Goal: Check status: Check status

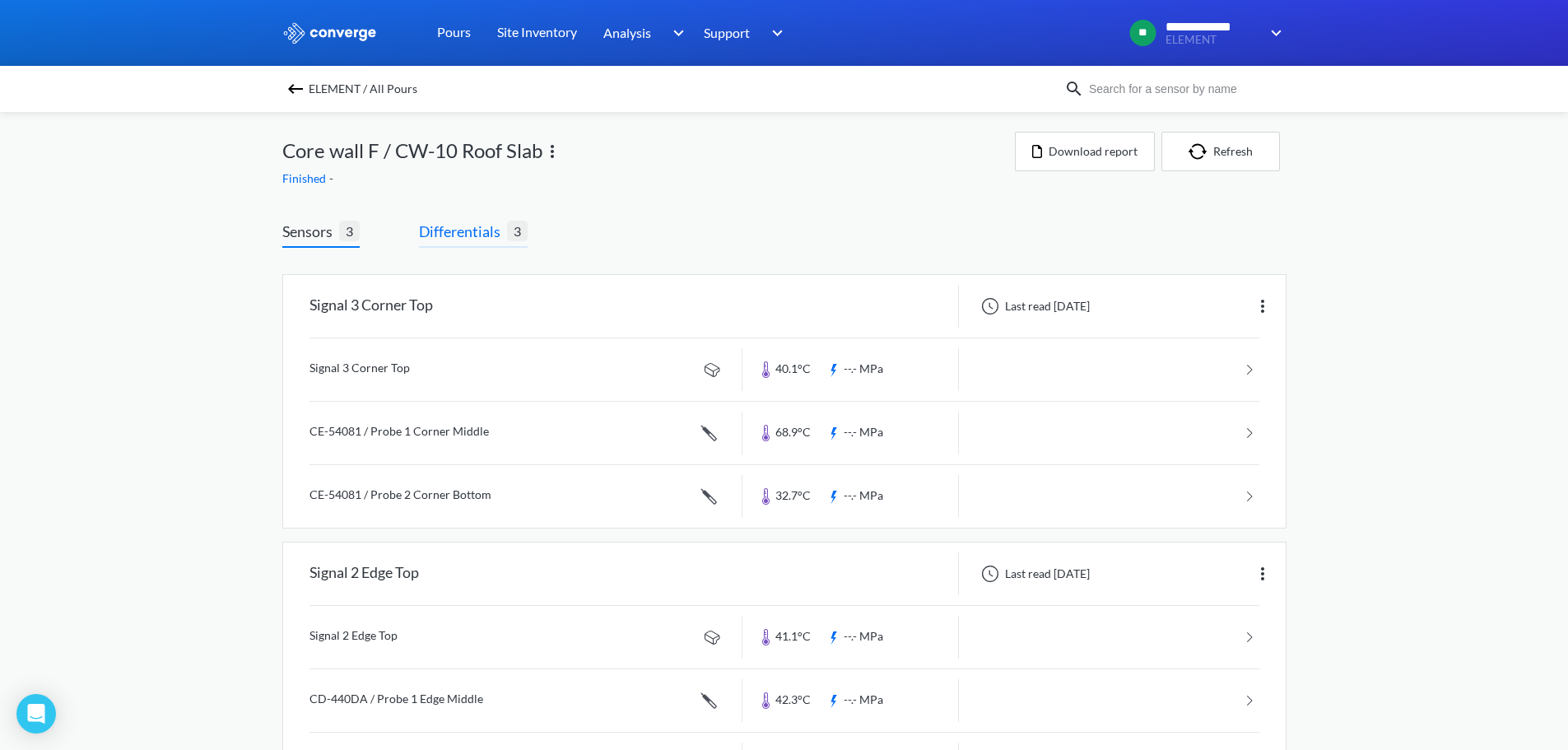
click at [466, 237] on span "Differentials" at bounding box center [462, 231] width 88 height 23
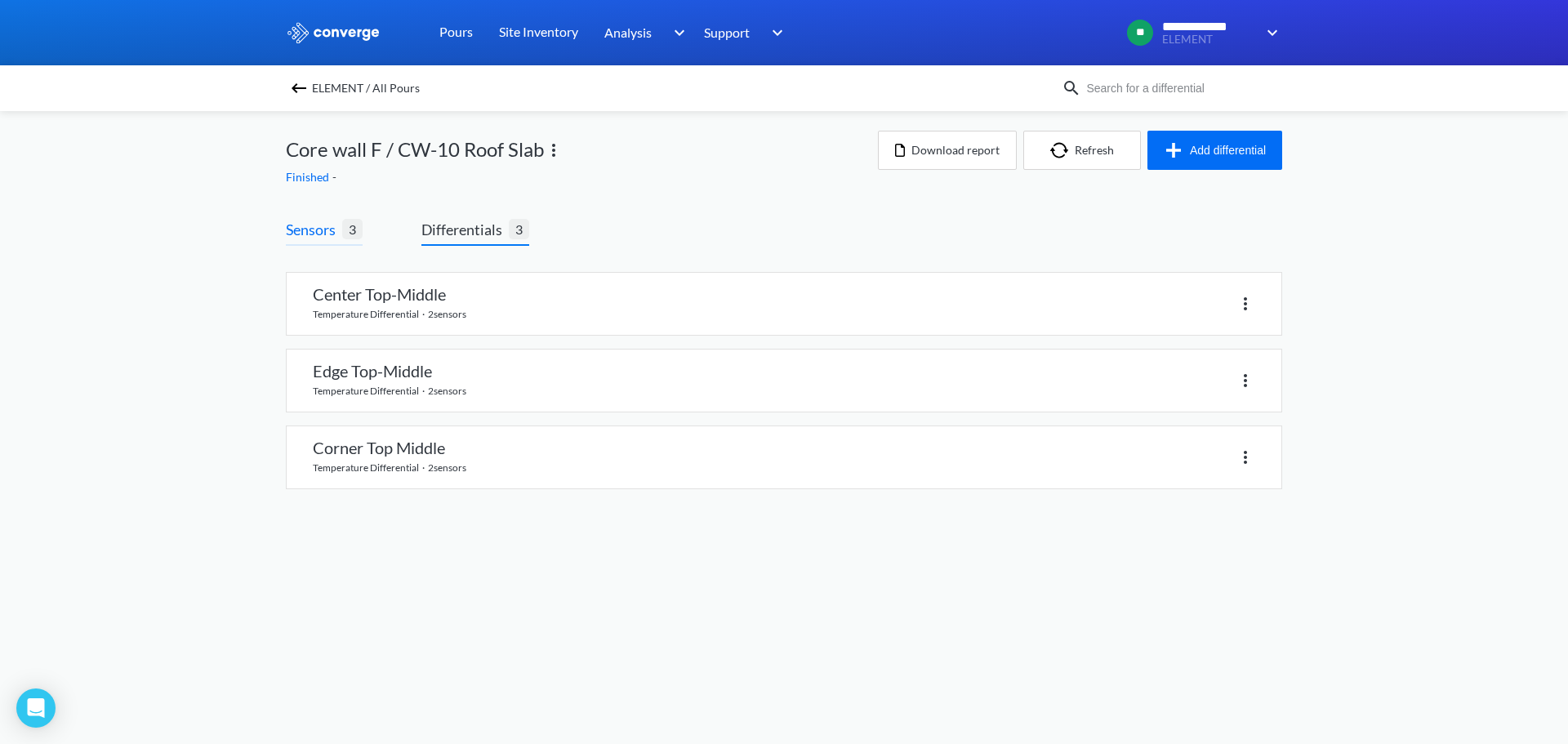
click at [329, 235] on span "Sensors" at bounding box center [314, 229] width 57 height 23
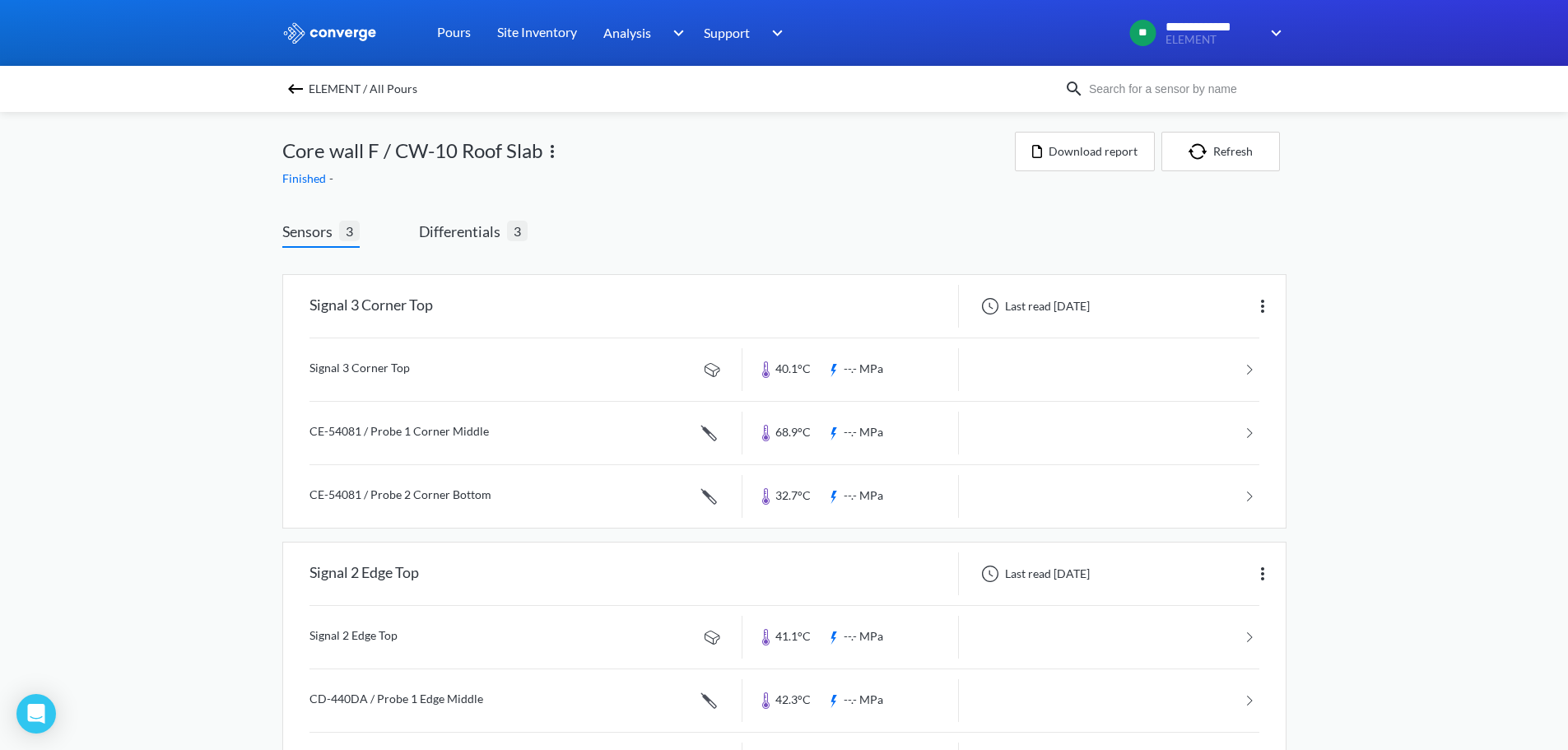
click at [314, 87] on span "ELEMENT / All Pours" at bounding box center [363, 89] width 108 height 23
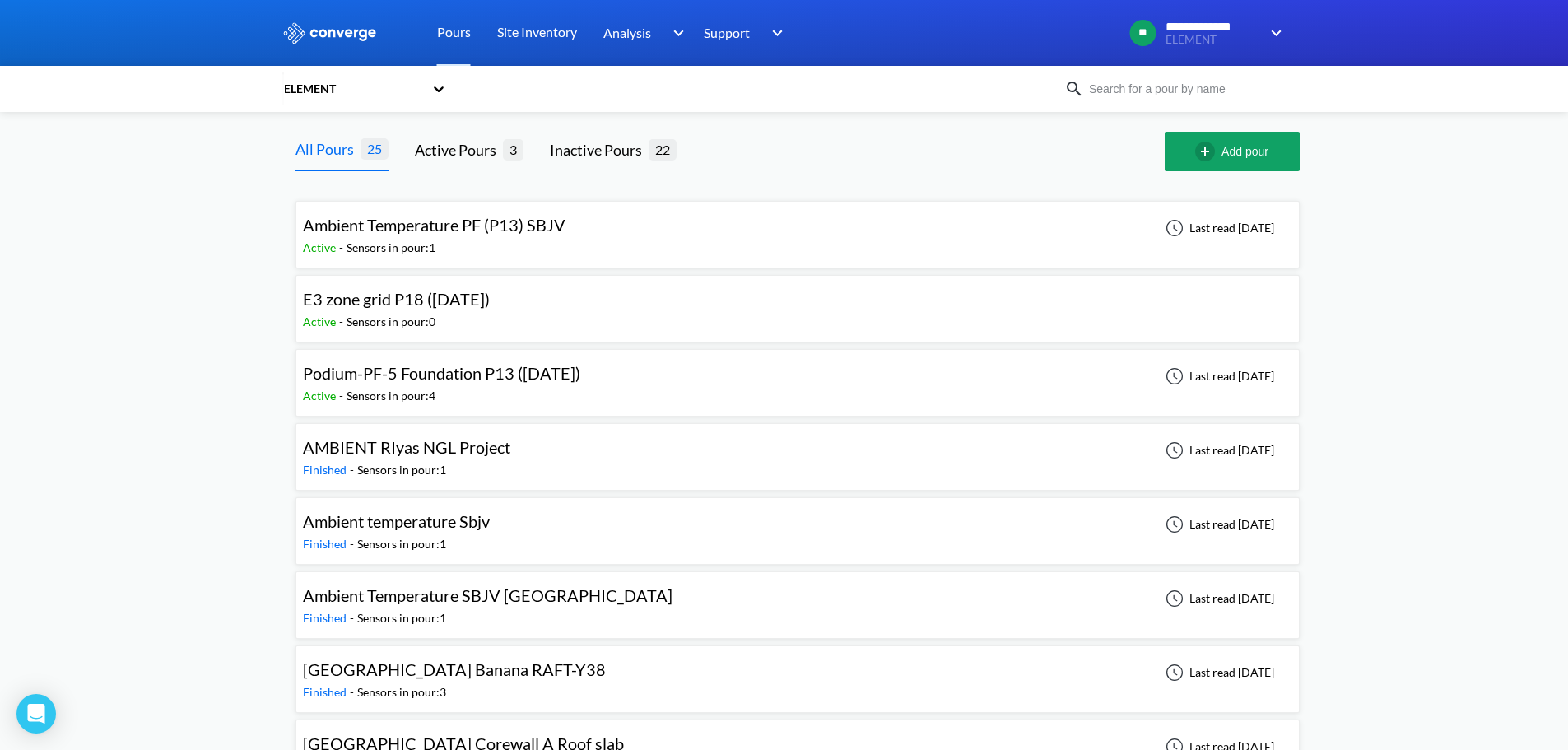
click at [461, 375] on span "Podium-PF-5 Foundation P13 ([DATE])" at bounding box center [441, 372] width 277 height 20
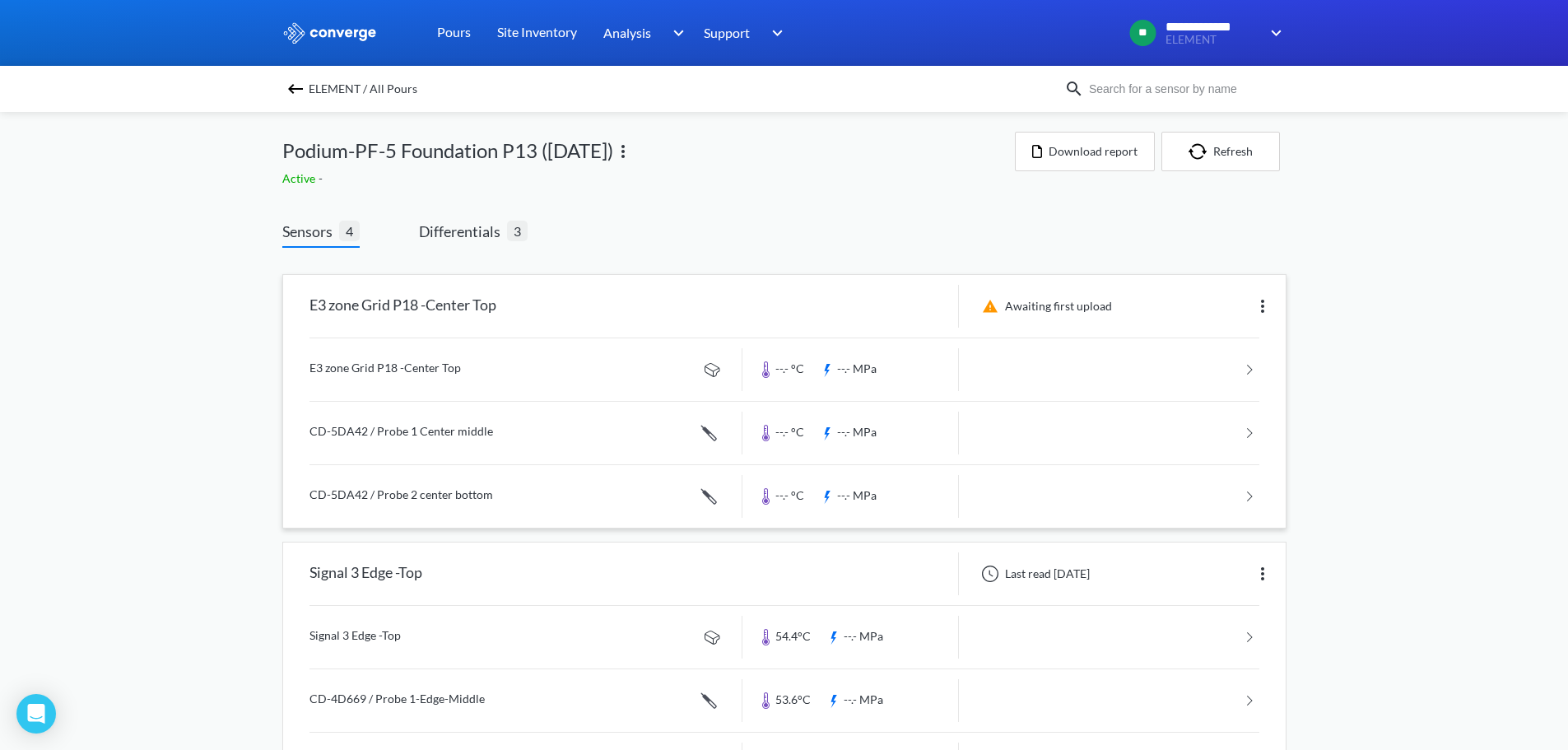
click at [1261, 309] on img at bounding box center [1262, 306] width 20 height 20
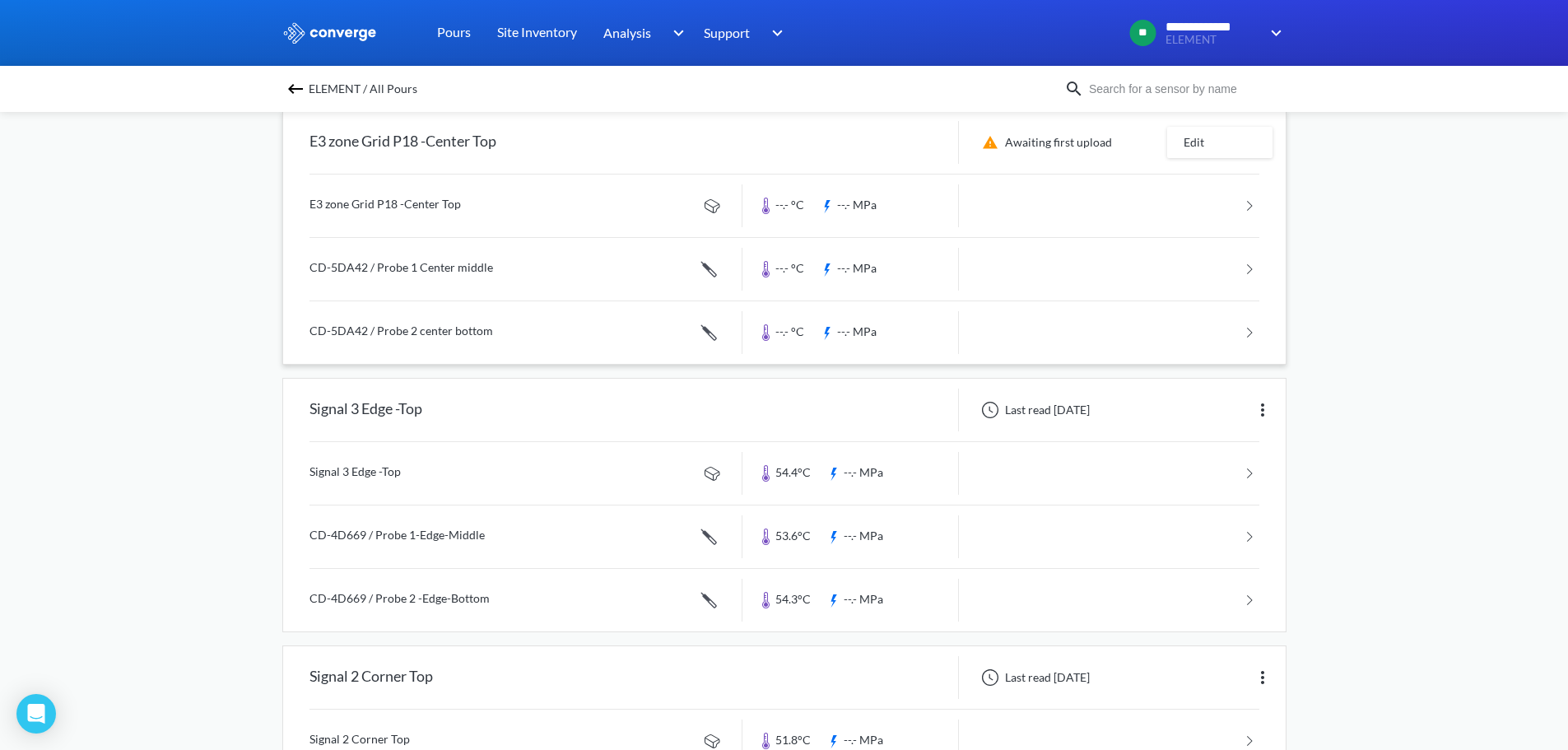
scroll to position [165, 0]
click at [1252, 206] on link at bounding box center [784, 206] width 950 height 63
